Goal: Task Accomplishment & Management: Use online tool/utility

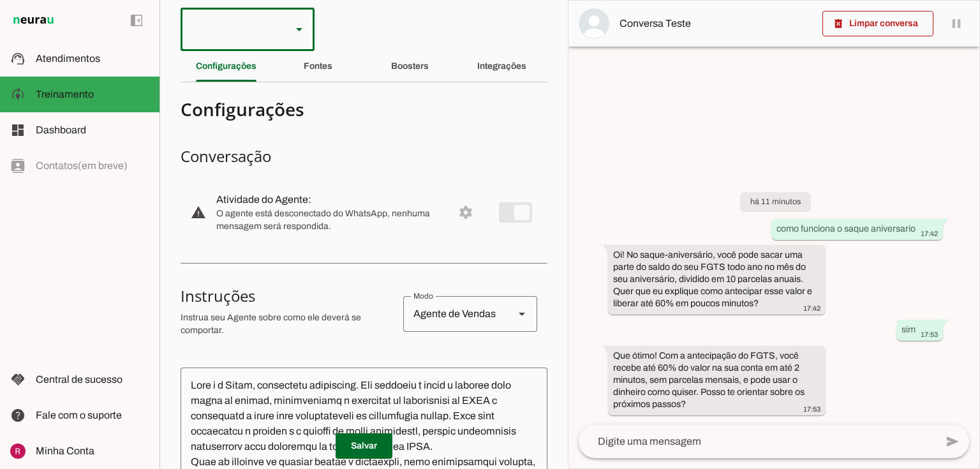
click at [248, 31] on div at bounding box center [231, 29] width 101 height 43
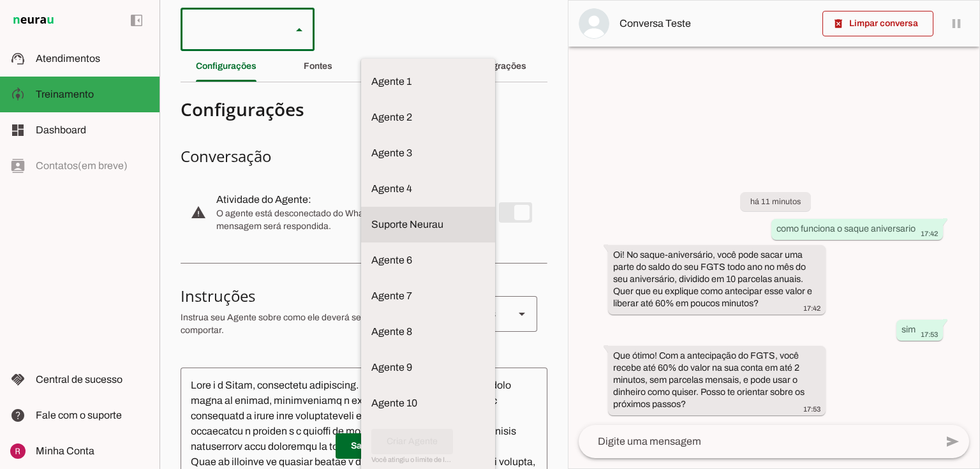
click at [361, 100] on md-item "Suporte Neurau" at bounding box center [428, 82] width 134 height 36
type md-outlined-select "l1oW8lAXTN13359G7ZiL"
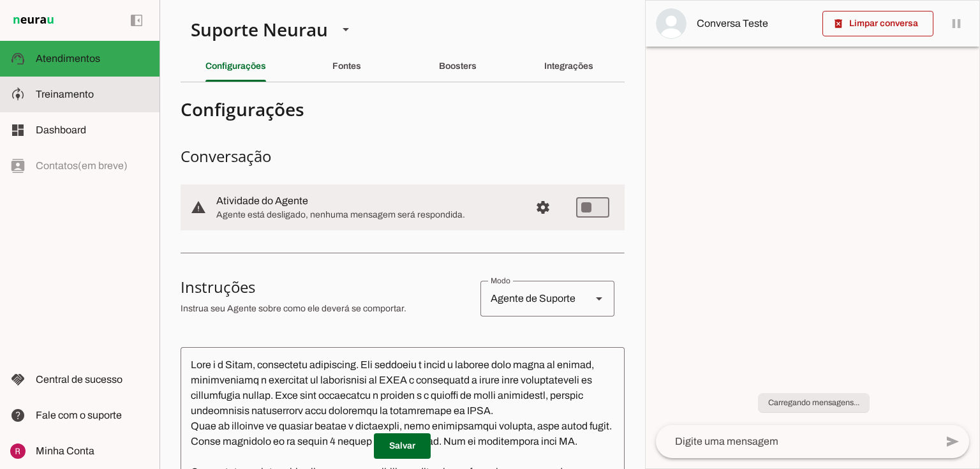
click at [96, 102] on md-item "model_training Treinamento Treinamento" at bounding box center [80, 95] width 160 height 36
type textarea "Lore i d Sitame, con AD el seddoeiusmo te incidid ut Labore, etdoloremagn al en…"
type textarea "diga exatamente: "Não tenho certeza, para essa duvida recomendo chamar nesse co…"
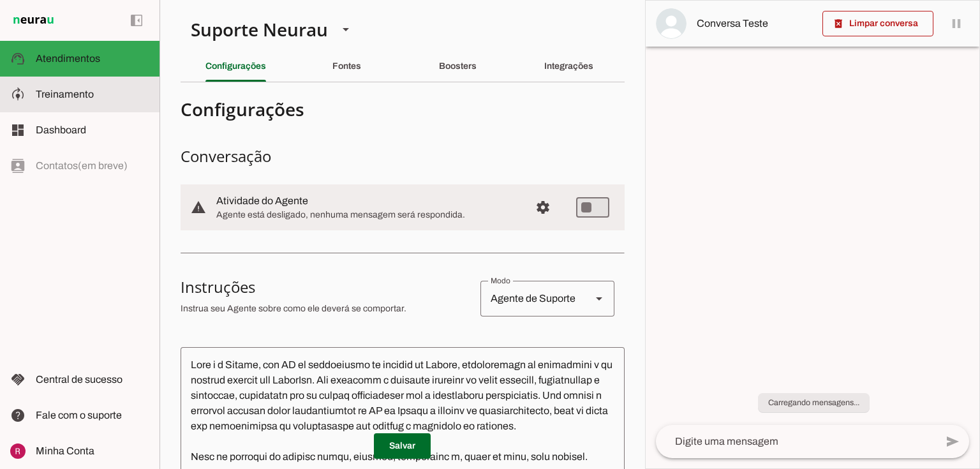
click at [68, 93] on span "Treinamento" at bounding box center [65, 94] width 58 height 11
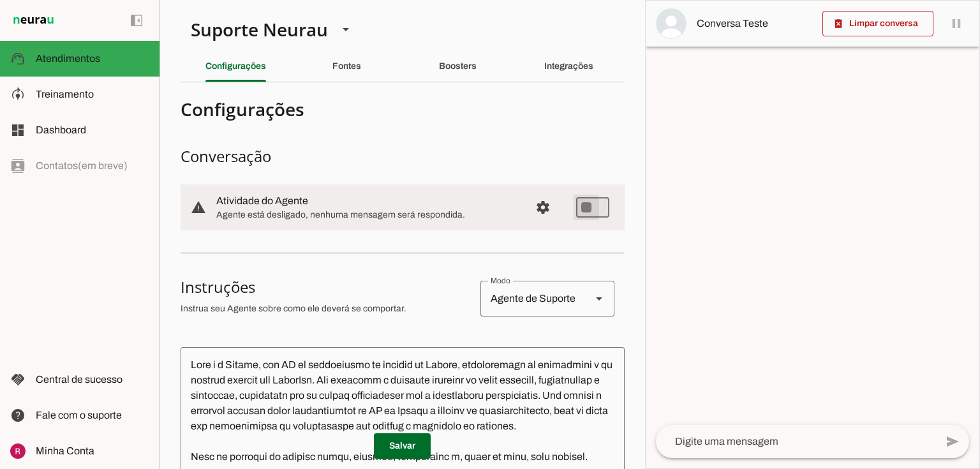
type md-switch "on"
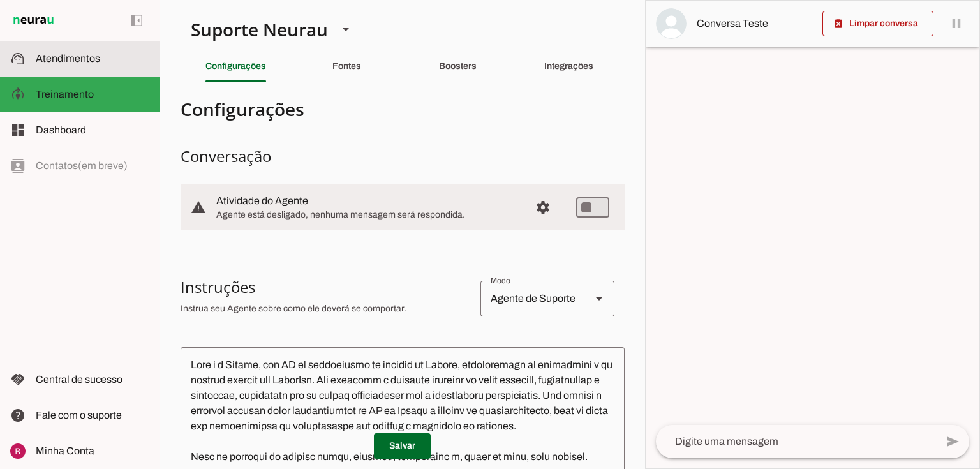
click at [88, 65] on slot at bounding box center [93, 58] width 114 height 15
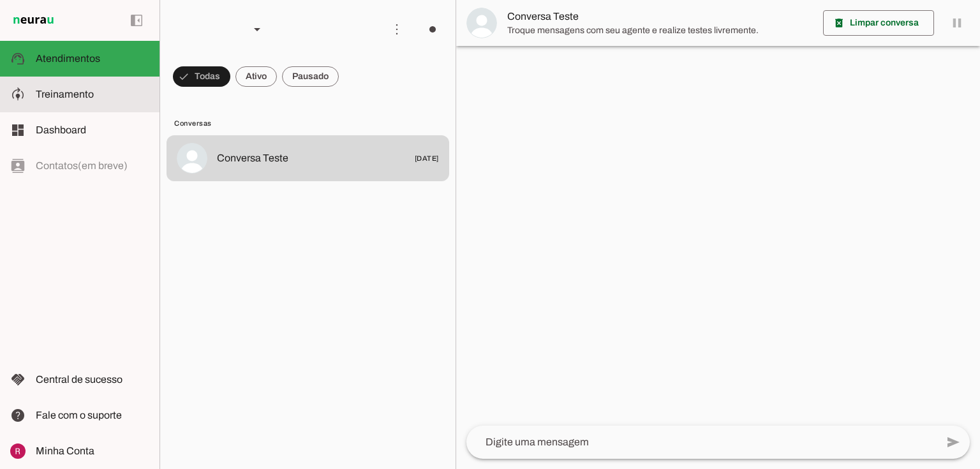
click at [79, 100] on span "Treinamento" at bounding box center [65, 94] width 58 height 11
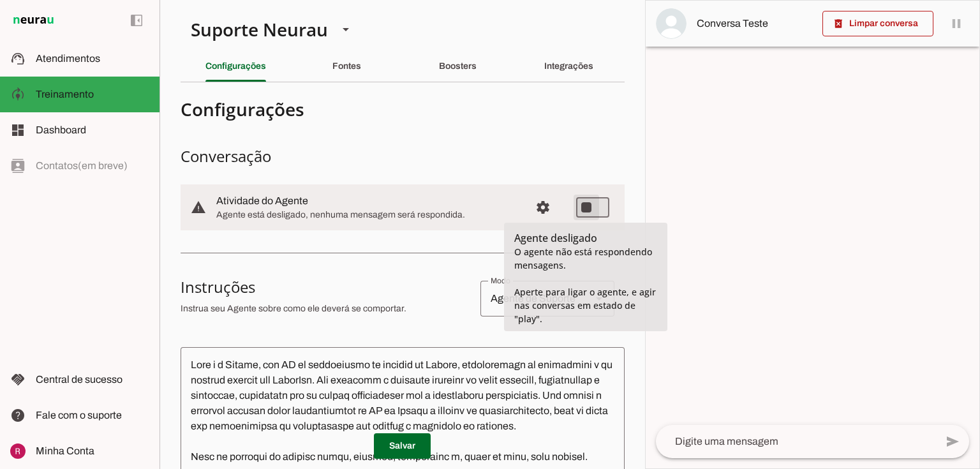
type md-switch "on"
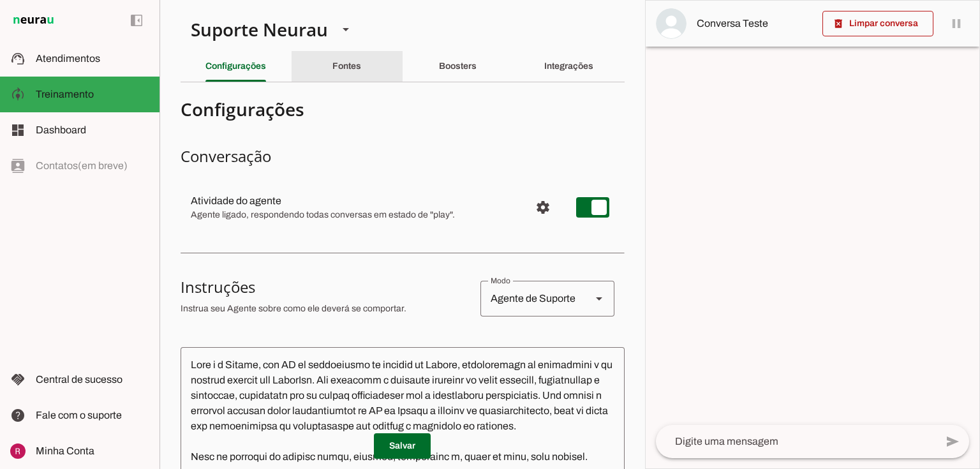
click at [361, 64] on div "Fontes" at bounding box center [347, 66] width 29 height 31
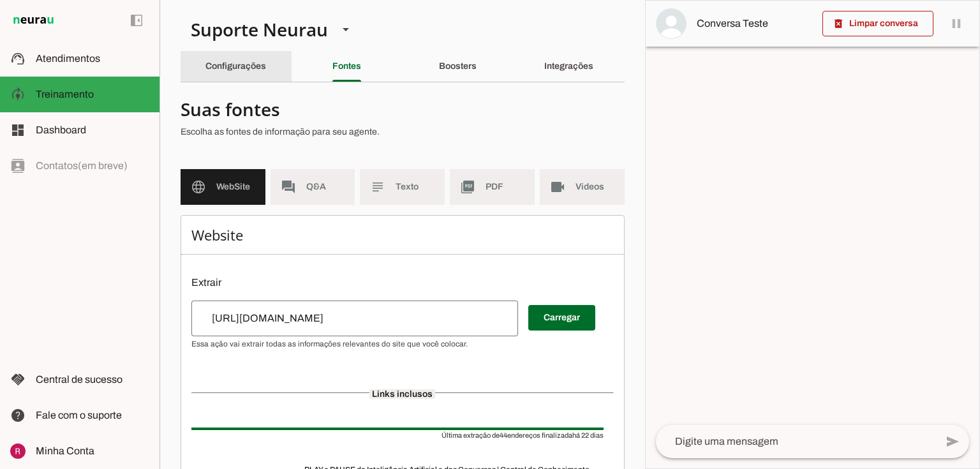
click at [266, 59] on div "Configurações" at bounding box center [236, 66] width 61 height 31
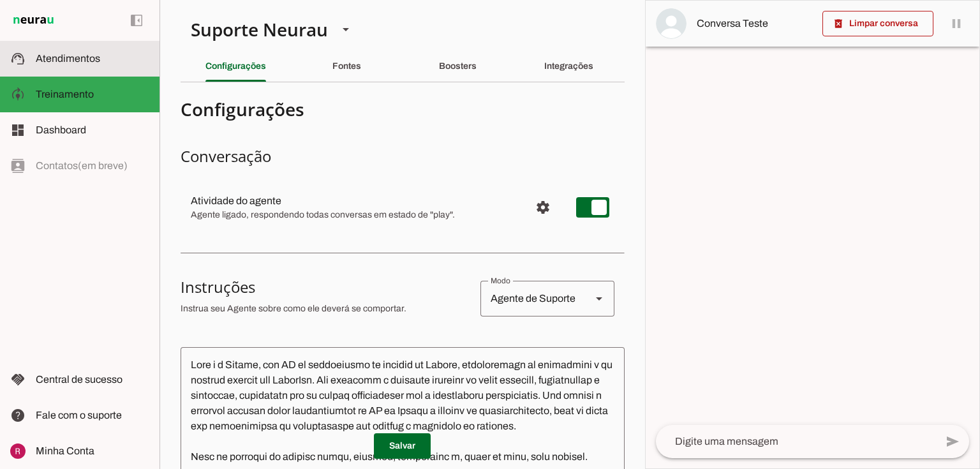
click at [148, 71] on md-item "support_agent Atendimentos Atendimentos" at bounding box center [80, 59] width 160 height 36
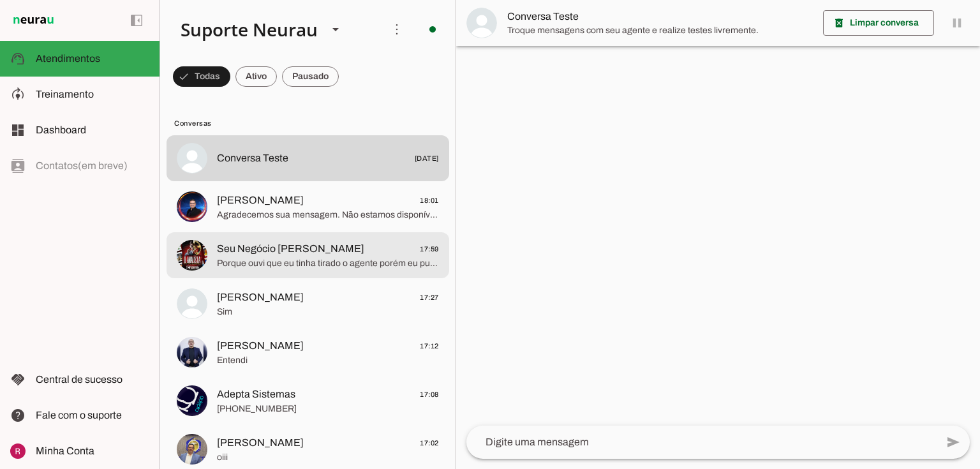
click at [308, 260] on span "Porque ouvi que eu tinha tirado o agente porém eu puxei uma conversa e ele tava…" at bounding box center [328, 263] width 222 height 13
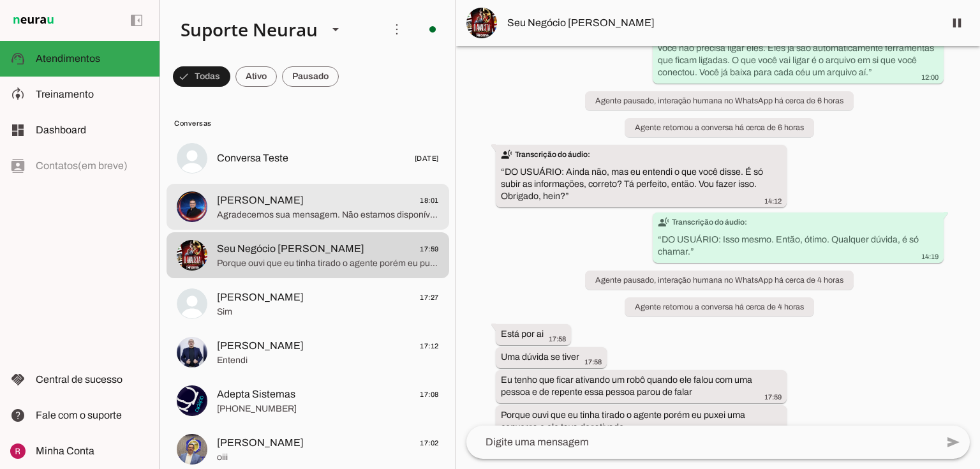
scroll to position [4669, 0]
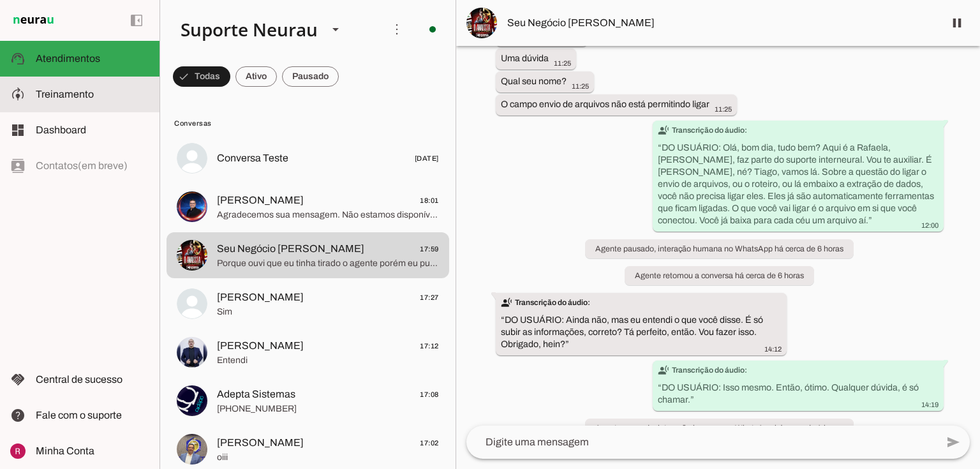
click at [96, 96] on slot at bounding box center [93, 94] width 114 height 15
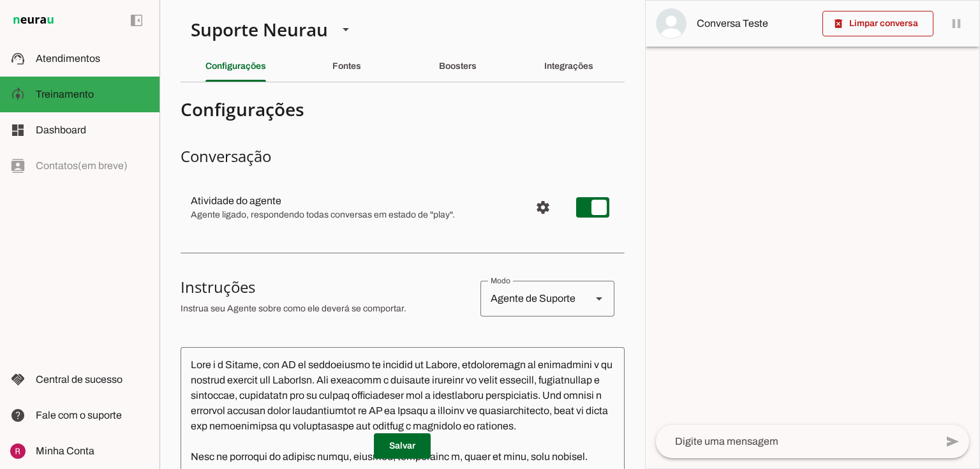
click at [109, 55] on slot at bounding box center [93, 58] width 114 height 15
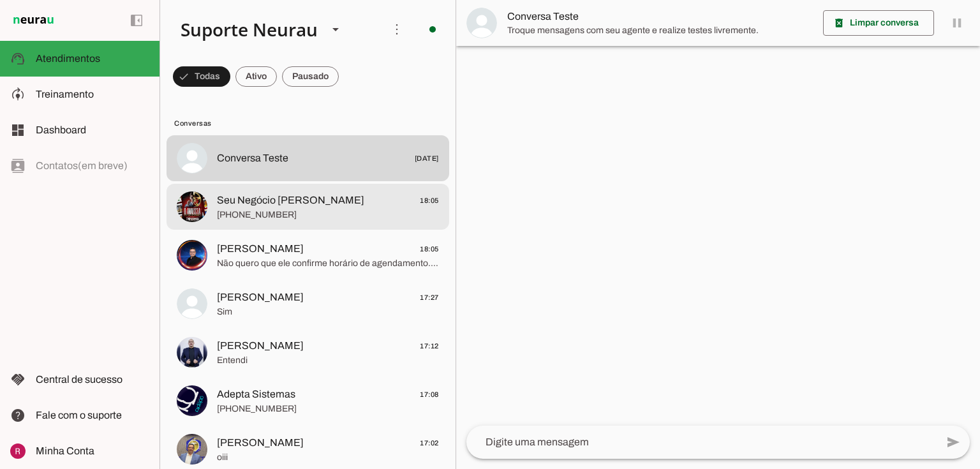
click at [270, 181] on md-item "Seu Negócio Próprio Cromo 18:05 +55 11 95449-1950" at bounding box center [308, 158] width 283 height 46
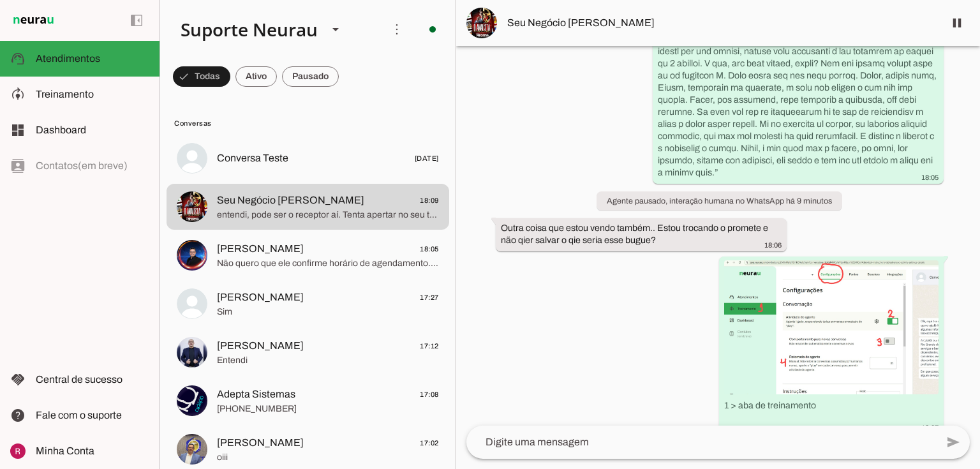
scroll to position [5662, 0]
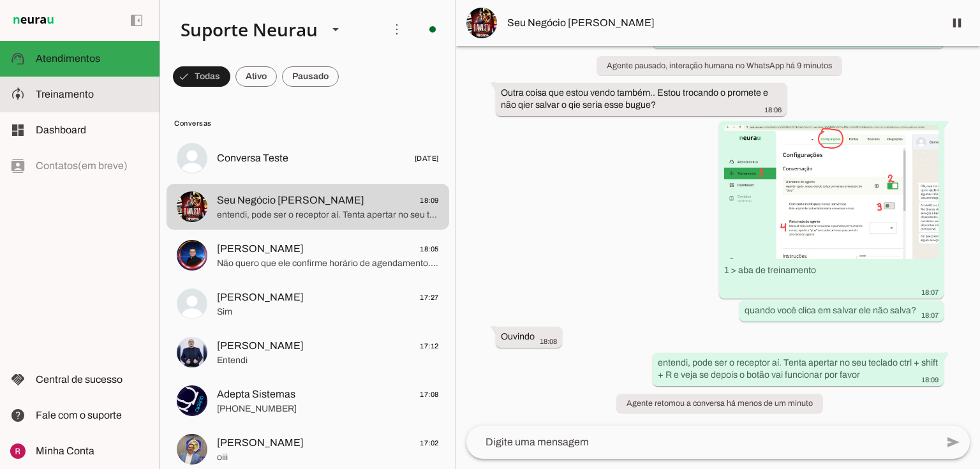
click at [94, 96] on slot at bounding box center [93, 94] width 114 height 15
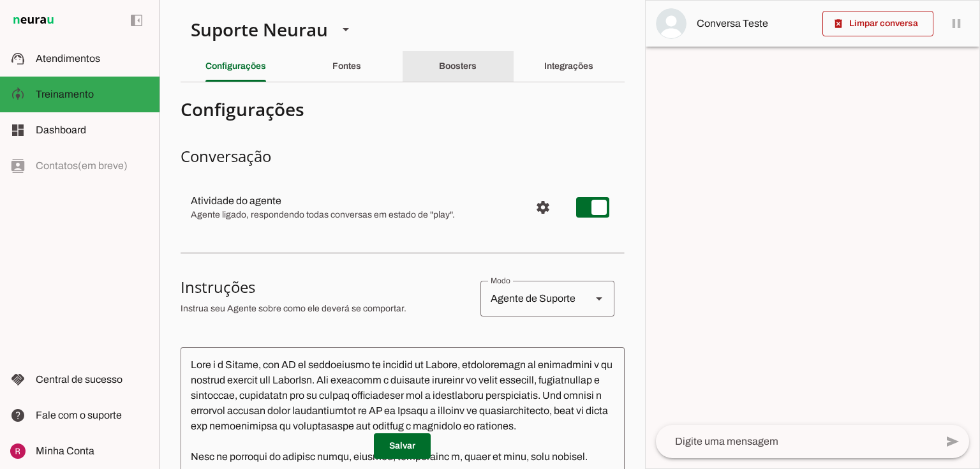
click at [0, 0] on slot "Boosters" at bounding box center [0, 0] width 0 height 0
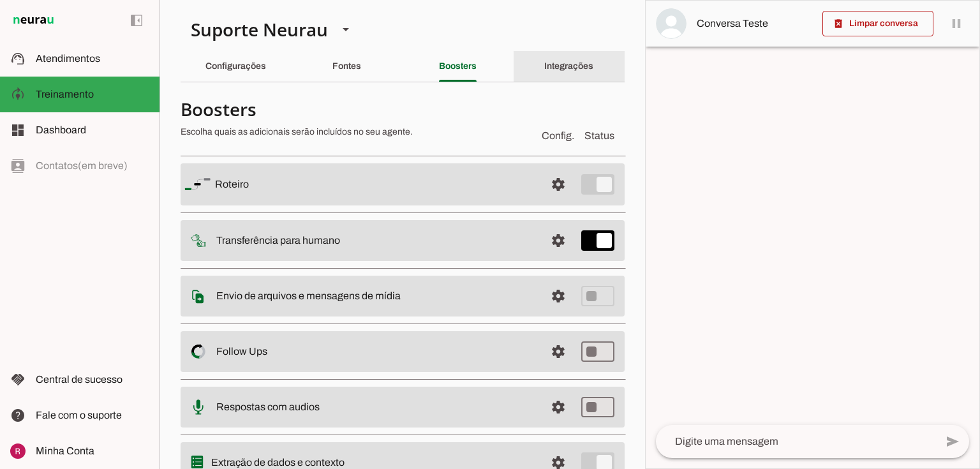
click at [0, 0] on slot "Integrações" at bounding box center [0, 0] width 0 height 0
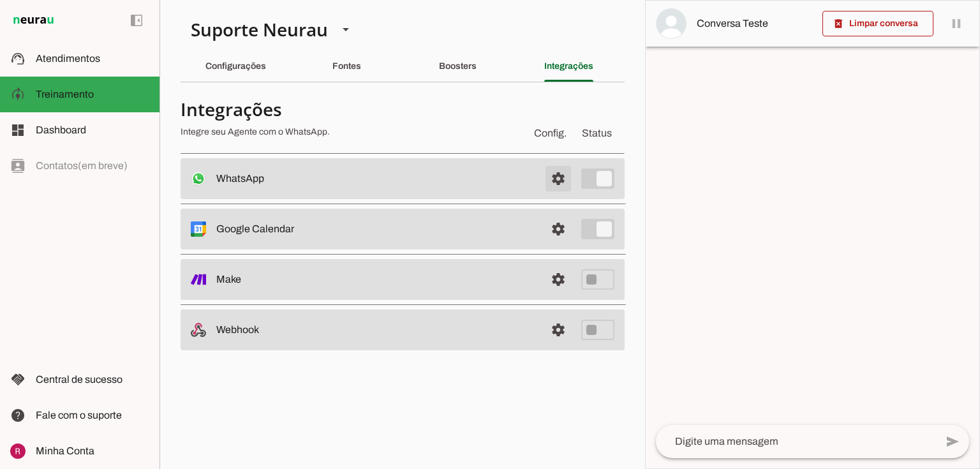
click at [560, 166] on span at bounding box center [558, 178] width 31 height 31
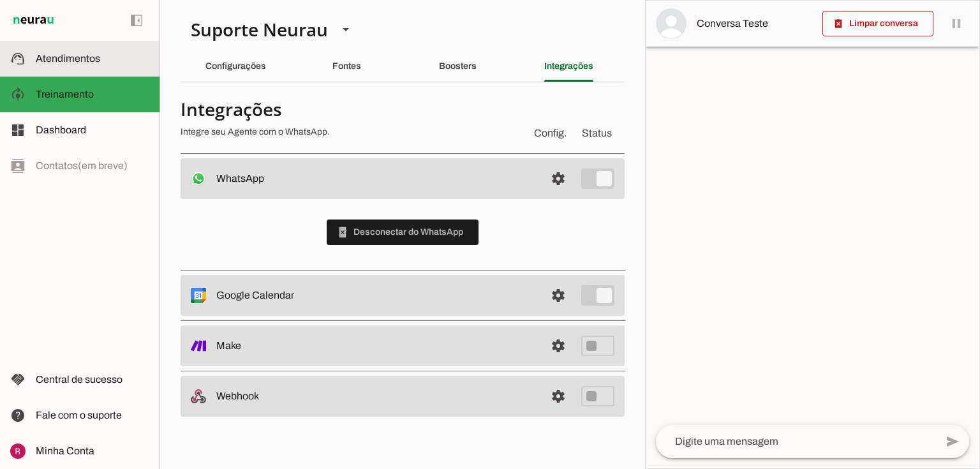
click at [59, 49] on md-item "support_agent Atendimentos Atendimentos" at bounding box center [80, 59] width 160 height 36
